Goal: Task Accomplishment & Management: Manage account settings

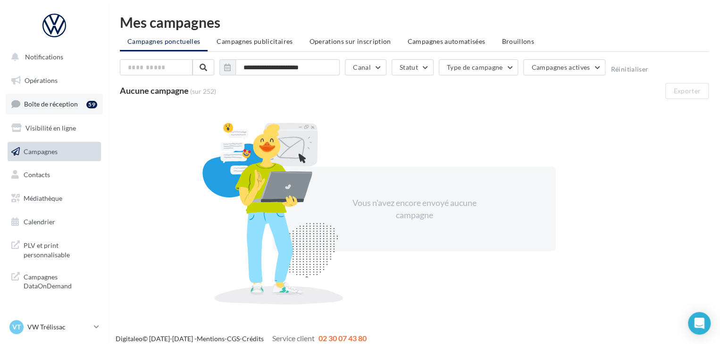
click at [76, 102] on span "Boîte de réception" at bounding box center [51, 104] width 54 height 8
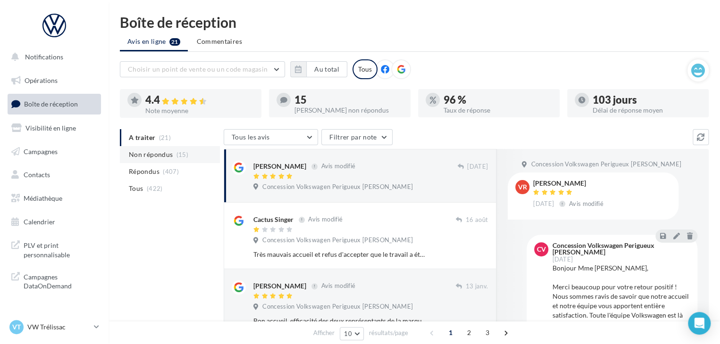
click at [183, 151] on span "(15)" at bounding box center [182, 155] width 12 height 8
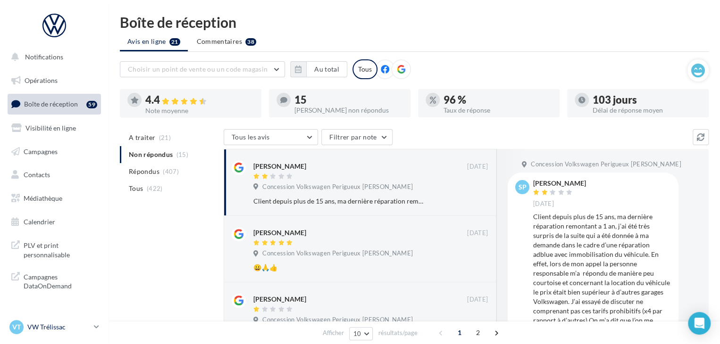
click at [55, 326] on p "VW Trélissac" at bounding box center [58, 327] width 63 height 9
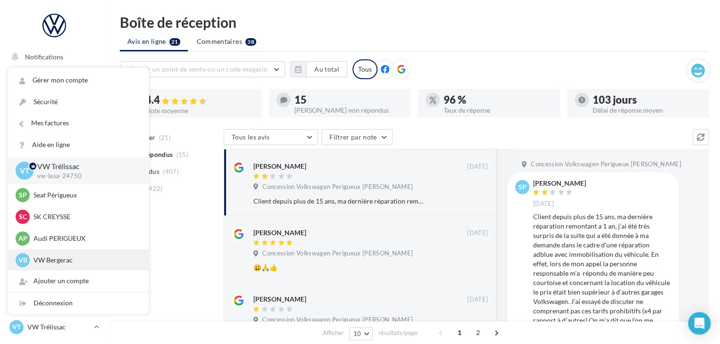
scroll to position [22, 0]
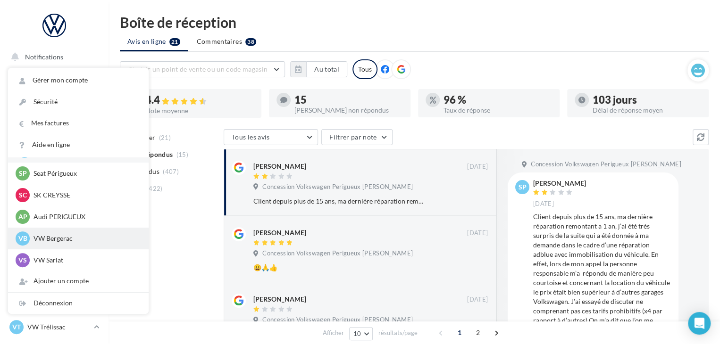
click at [78, 239] on p "VW Bergerac" at bounding box center [85, 238] width 104 height 9
